Goal: Communication & Community: Answer question/provide support

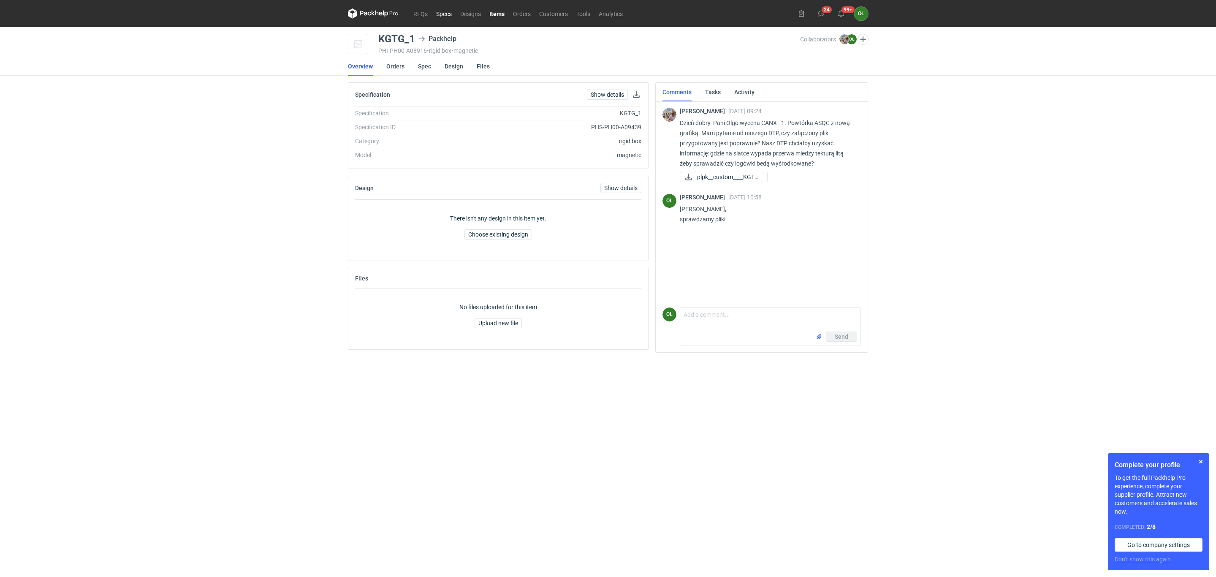
click at [454, 12] on link "Specs" at bounding box center [444, 13] width 24 height 10
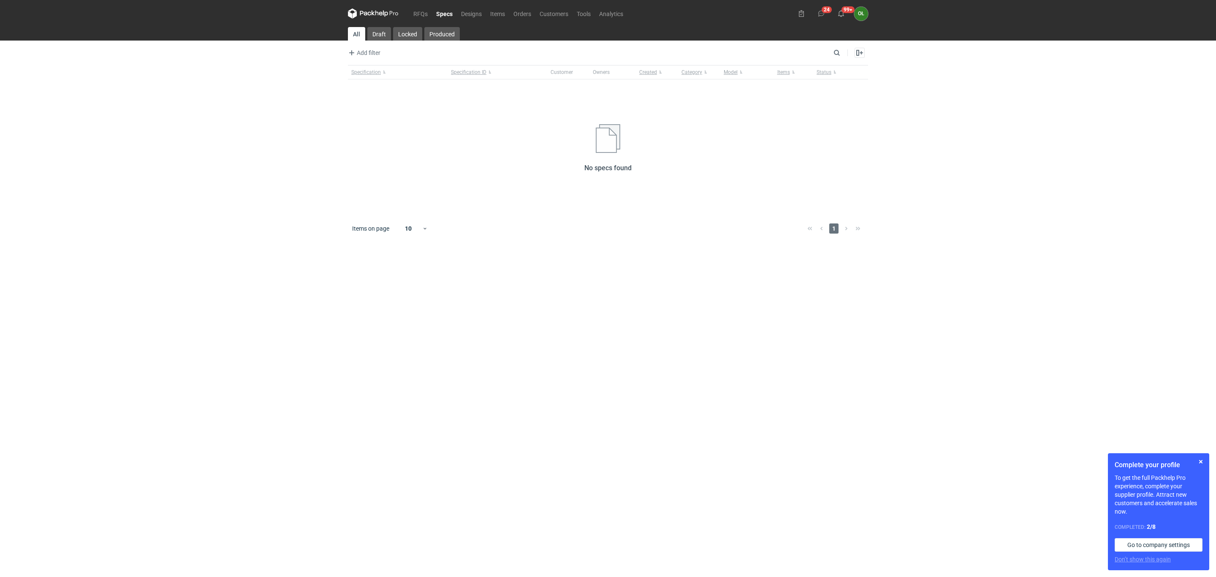
click at [441, 12] on link "Specs" at bounding box center [444, 13] width 25 height 10
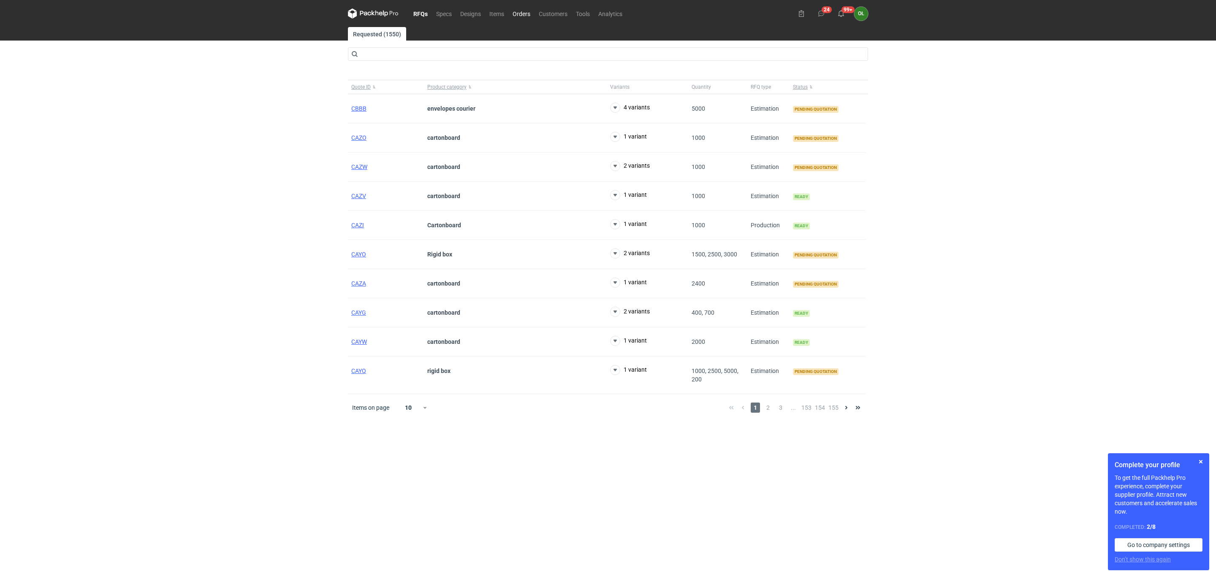
click at [518, 11] on link "Orders" at bounding box center [521, 13] width 26 height 10
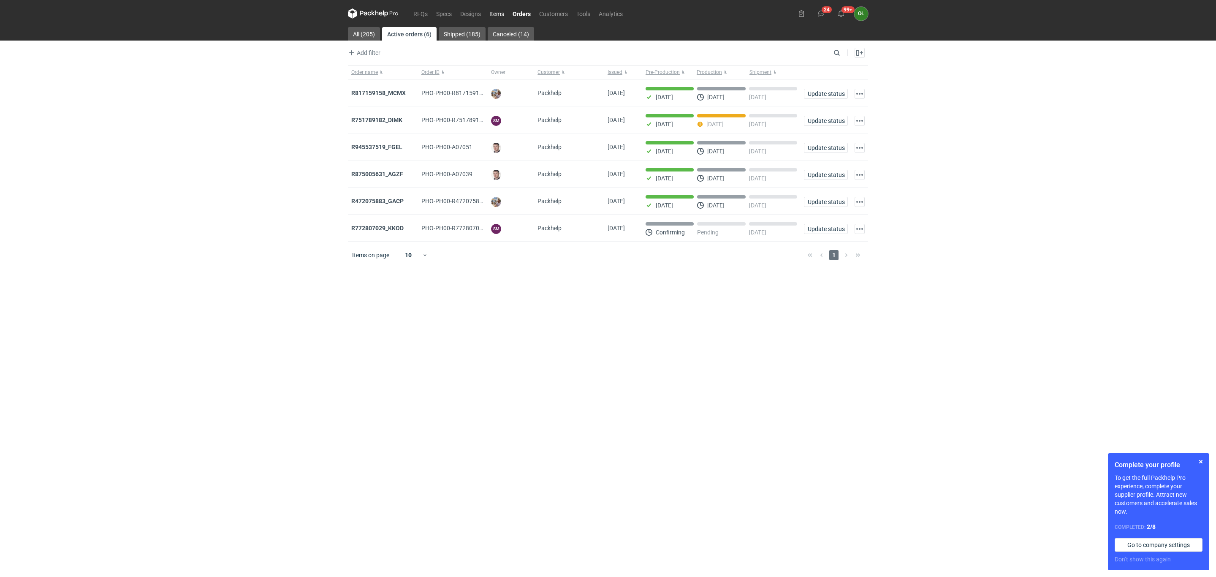
click at [500, 12] on link "Items" at bounding box center [496, 13] width 23 height 10
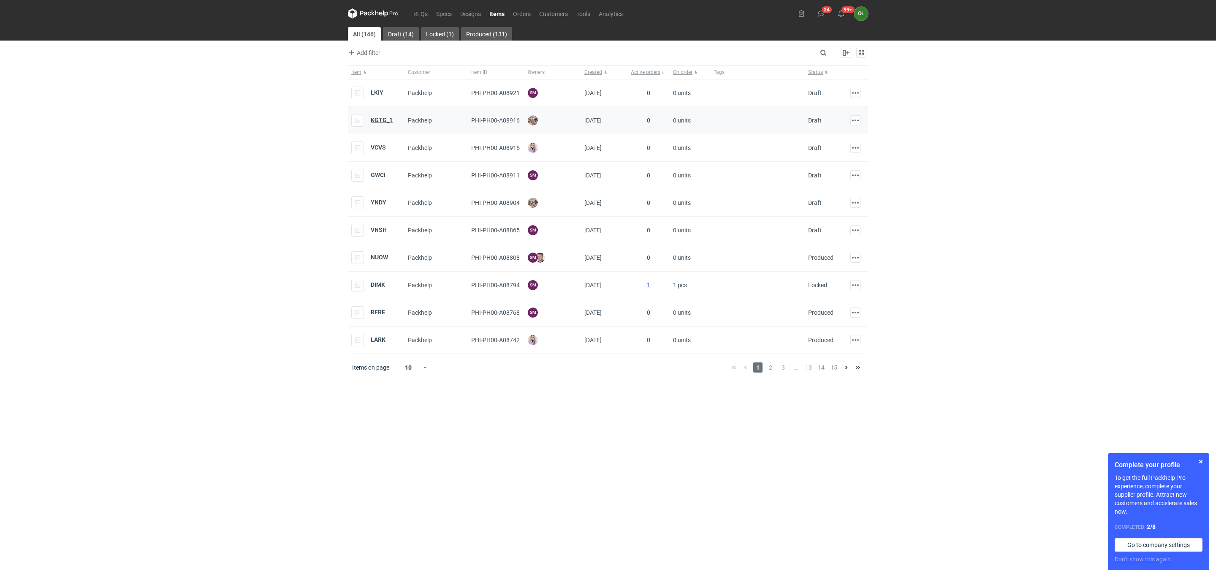
click at [379, 122] on strong "KGTG_1" at bounding box center [382, 120] width 22 height 7
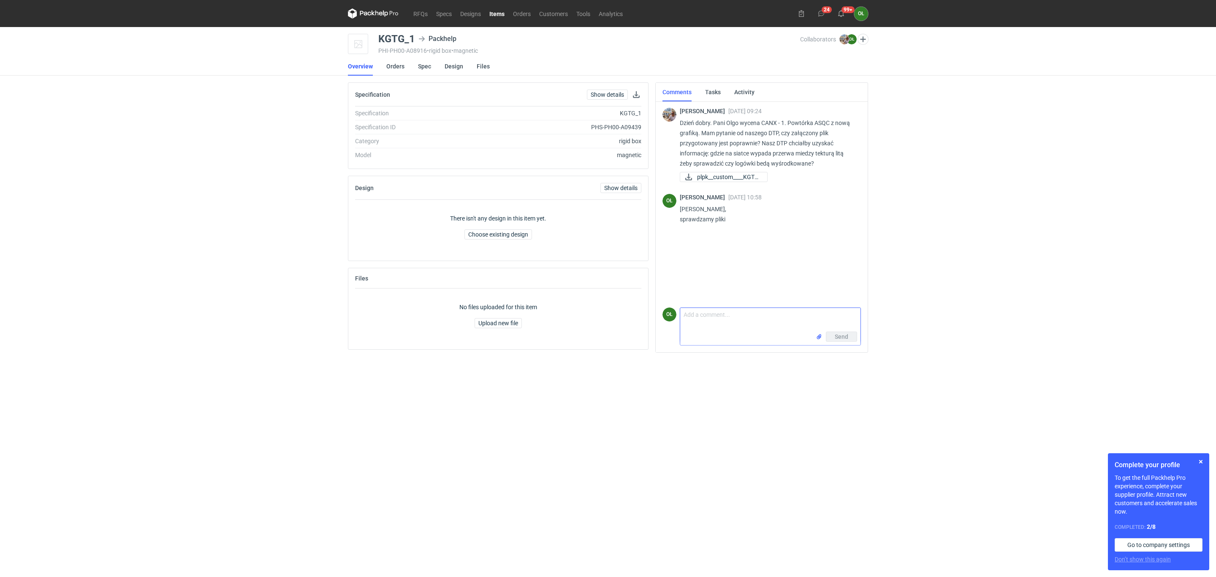
click at [737, 318] on textarea "Comment message" at bounding box center [770, 320] width 180 height 24
click at [686, 327] on textarea "Panie Michale, poniżej informacja od naszego DTP :" at bounding box center [770, 316] width 180 height 29
drag, startPoint x: 764, startPoint y: 326, endPoint x: 773, endPoint y: 323, distance: 9.2
click at [773, 323] on textarea "Panie Michale, poniżej informacja od naszego DTP : Plik wygląda na poparwny," at bounding box center [770, 316] width 180 height 29
paste textarea "W naszej technologii nie ma przerw między tekturą litą więc tak jak jest zaznac…"
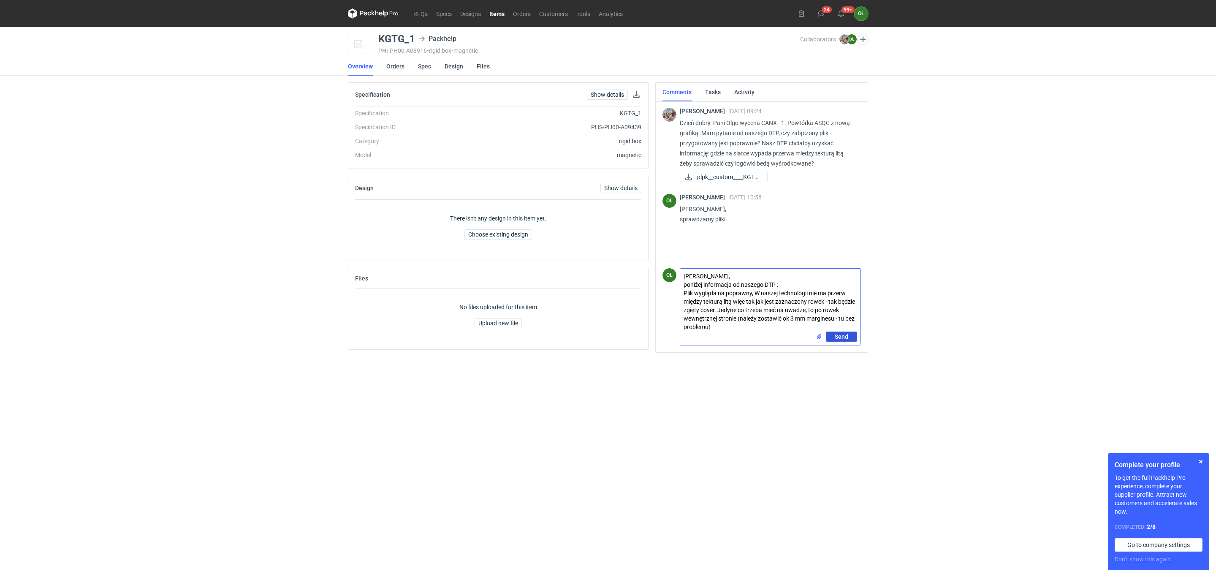
type textarea "Panie Michale, poniżej informacja od naszego DTP : Plik wygląda na poprawny, W …"
click at [848, 334] on button "Send" at bounding box center [841, 337] width 31 height 10
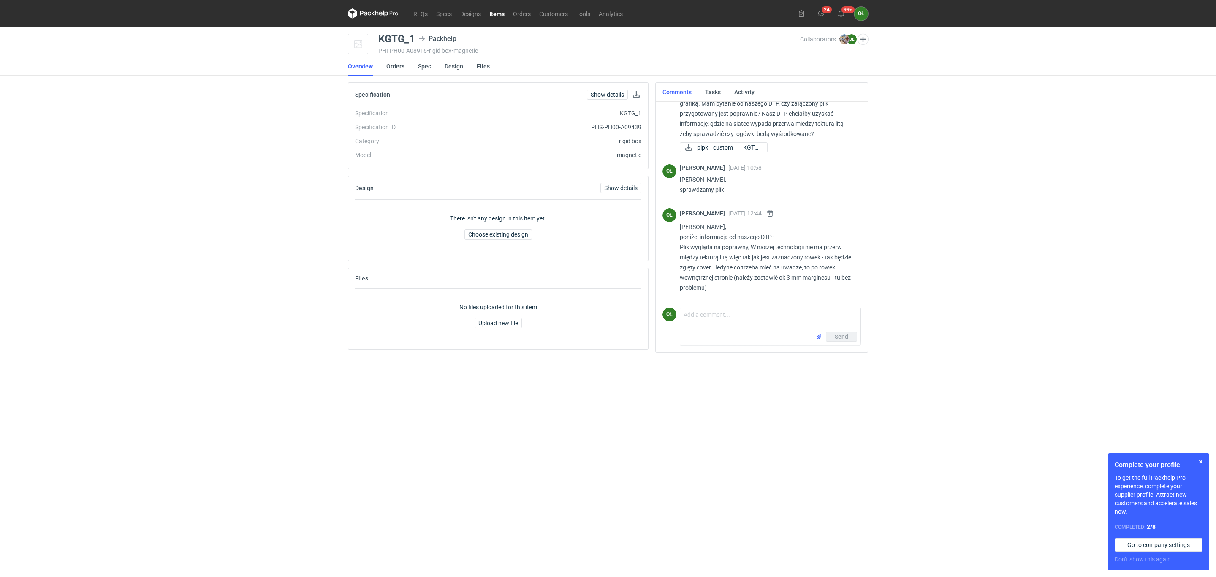
scroll to position [27, 0]
click at [495, 14] on link "Items" at bounding box center [497, 13] width 24 height 10
